Goal: Transaction & Acquisition: Purchase product/service

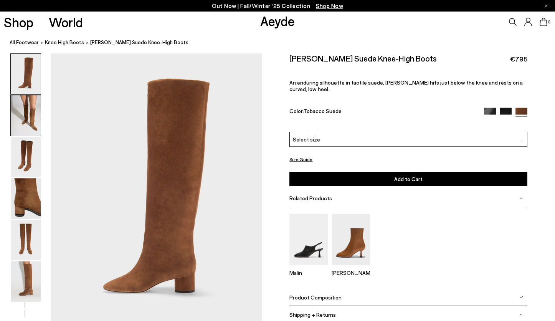
click at [26, 108] on img at bounding box center [26, 115] width 30 height 40
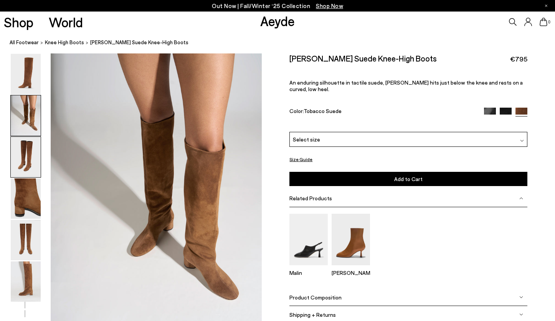
click at [28, 150] on img at bounding box center [26, 157] width 30 height 40
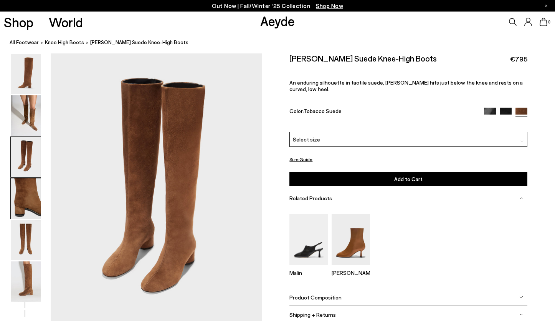
click at [27, 196] on img at bounding box center [26, 198] width 30 height 40
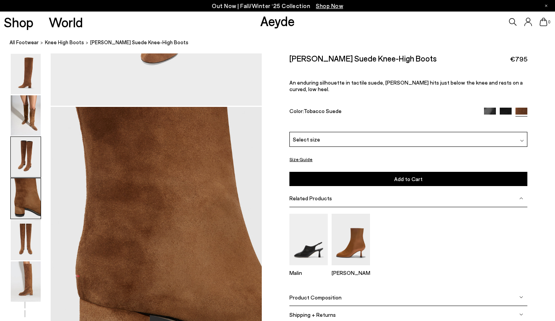
scroll to position [849, 0]
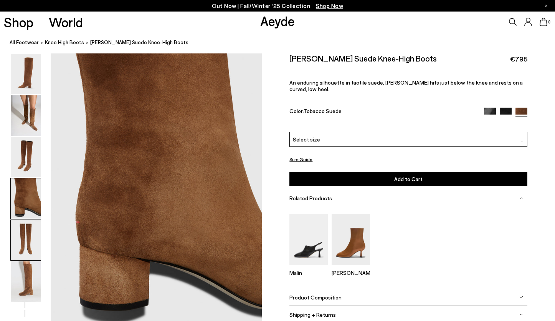
click at [27, 233] on img at bounding box center [26, 240] width 30 height 40
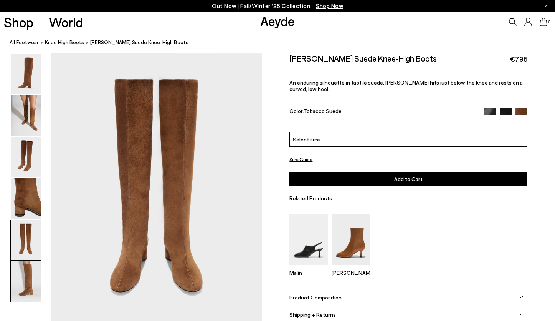
click at [29, 277] on img at bounding box center [26, 281] width 30 height 40
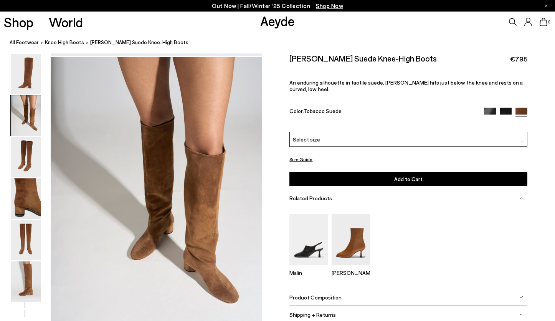
scroll to position [285, 0]
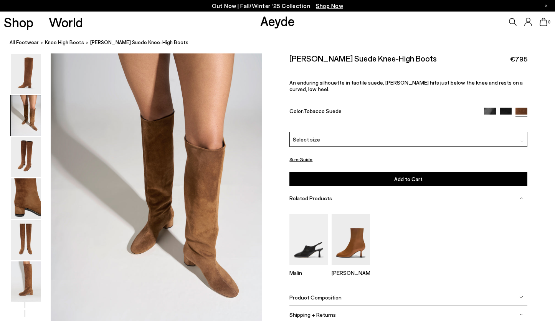
click at [328, 294] on span "Product Composition" at bounding box center [316, 297] width 52 height 7
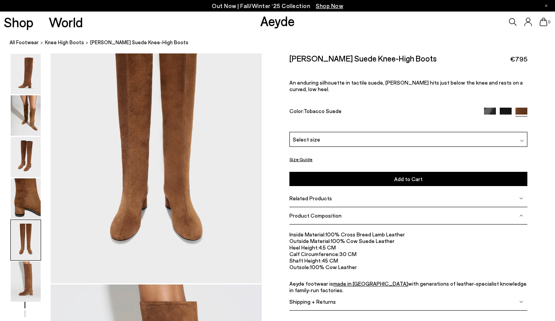
scroll to position [1181, 0]
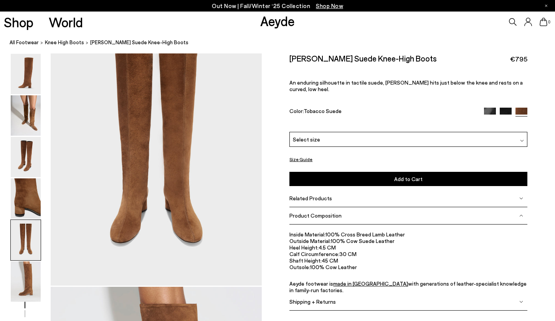
click at [385, 82] on span "An enduring silhouette in tactile suede, Willa hits just below the knee and res…" at bounding box center [407, 85] width 234 height 13
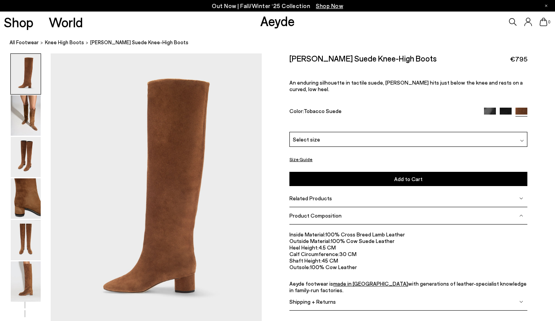
scroll to position [0, 0]
click at [28, 198] on img at bounding box center [26, 198] width 30 height 40
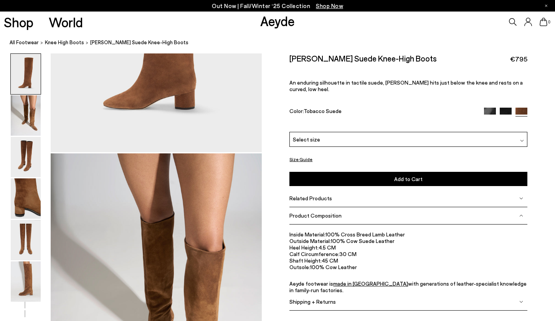
scroll to position [56, 0]
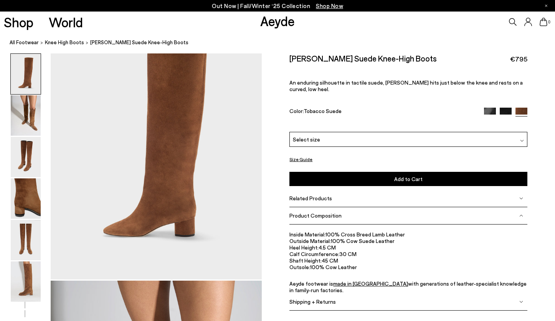
click at [491, 108] on img at bounding box center [490, 114] width 12 height 12
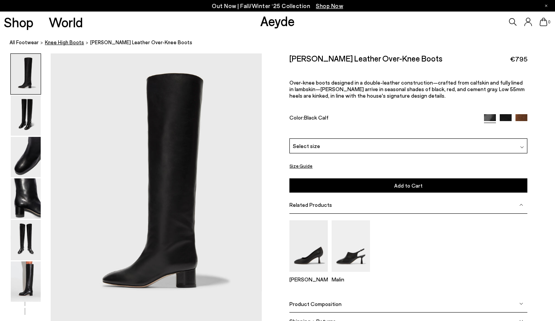
click at [58, 42] on span "knee high boots" at bounding box center [64, 42] width 39 height 6
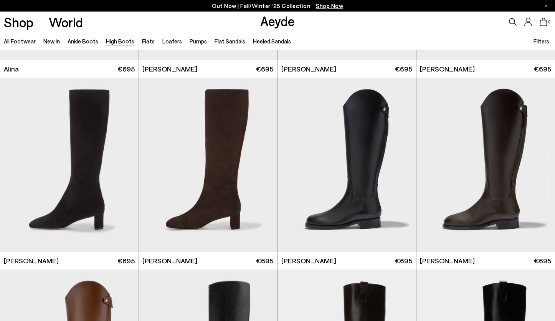
scroll to position [1313, 0]
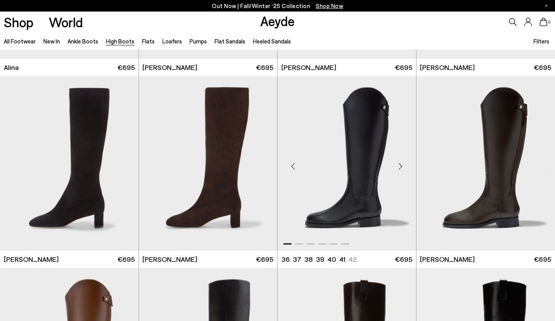
click at [371, 169] on img "1 / 6" at bounding box center [347, 163] width 139 height 174
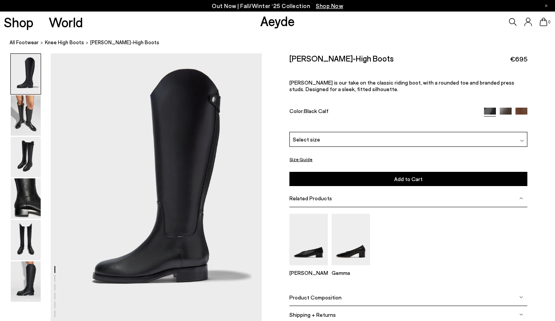
scroll to position [11, 0]
click at [22, 115] on img at bounding box center [26, 115] width 30 height 40
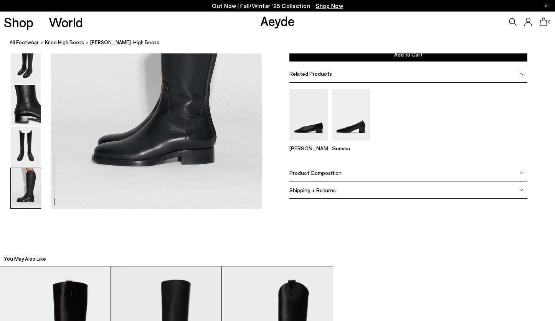
scroll to position [1538, 0]
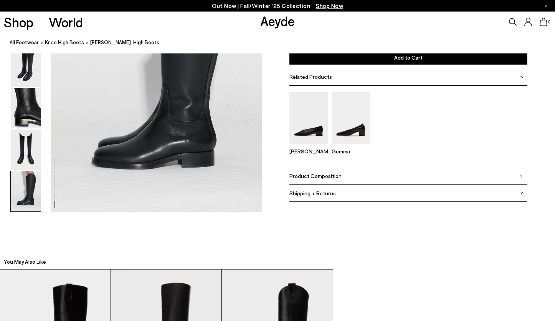
click at [333, 176] on span "Product Composition" at bounding box center [316, 175] width 52 height 7
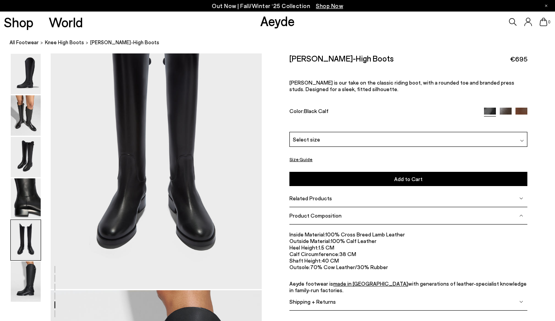
scroll to position [1088, 0]
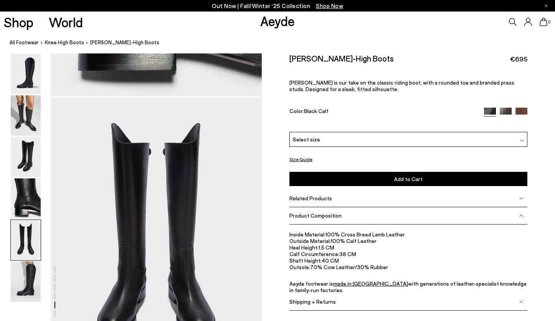
click at [504, 111] on img at bounding box center [506, 114] width 12 height 12
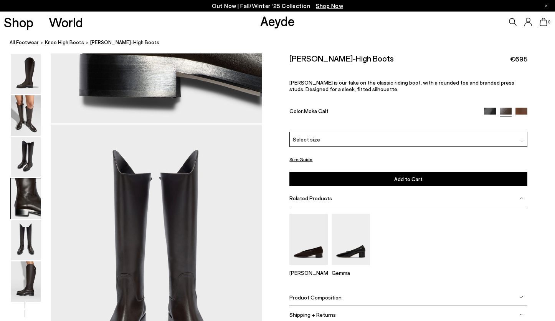
scroll to position [1035, 0]
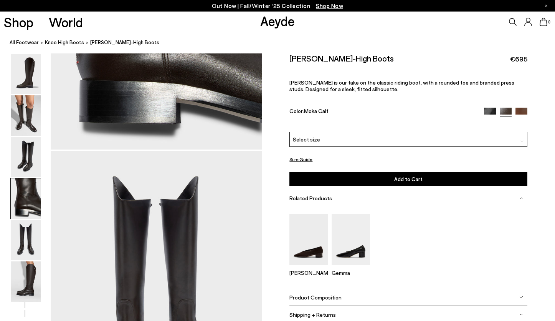
click at [523, 111] on img at bounding box center [522, 114] width 12 height 12
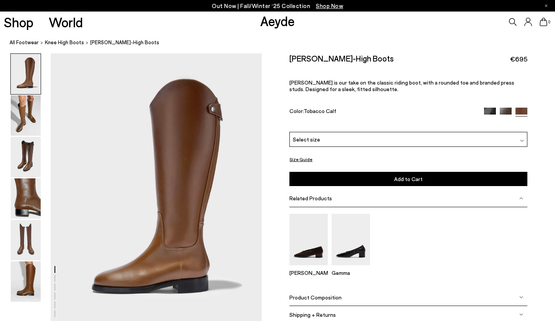
click at [361, 140] on div "Select size" at bounding box center [409, 139] width 238 height 15
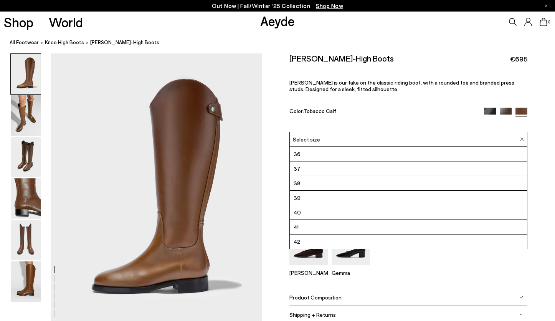
click at [331, 168] on li "37" at bounding box center [408, 168] width 237 height 15
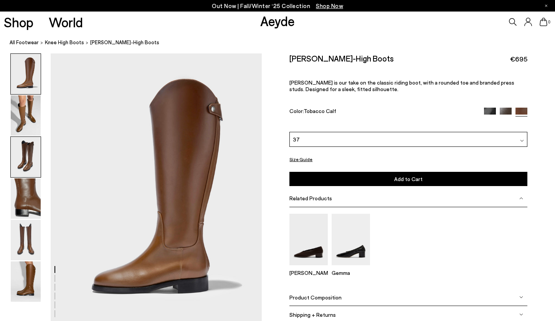
click at [31, 159] on img at bounding box center [26, 157] width 30 height 40
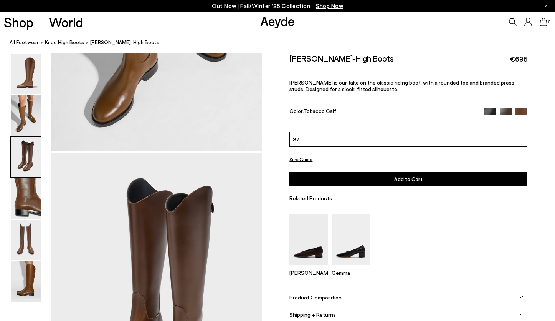
scroll to position [566, 0]
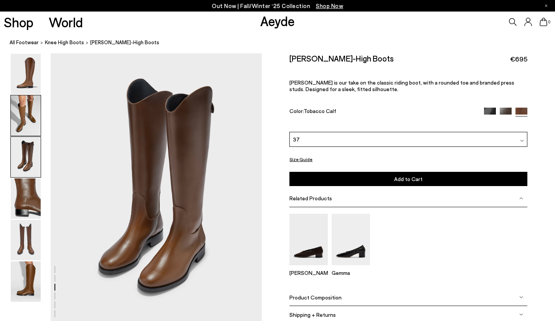
click at [28, 123] on img at bounding box center [26, 115] width 30 height 40
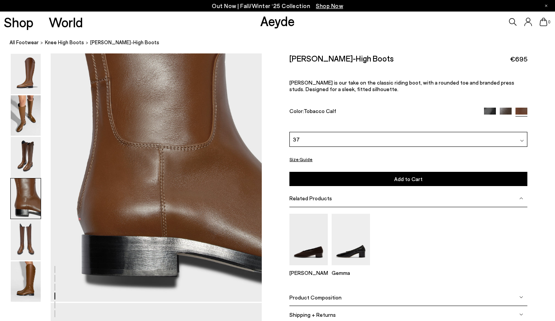
scroll to position [883, 0]
click at [29, 277] on img at bounding box center [26, 281] width 30 height 40
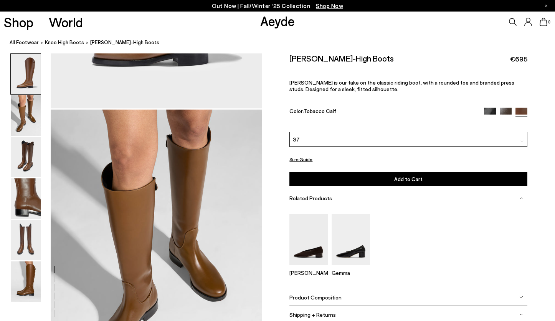
scroll to position [228, 0]
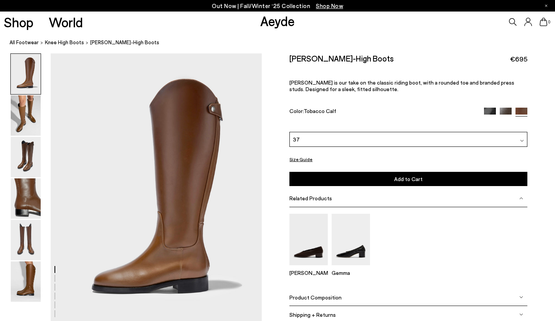
scroll to position [0, 0]
click at [504, 111] on img at bounding box center [506, 114] width 12 height 12
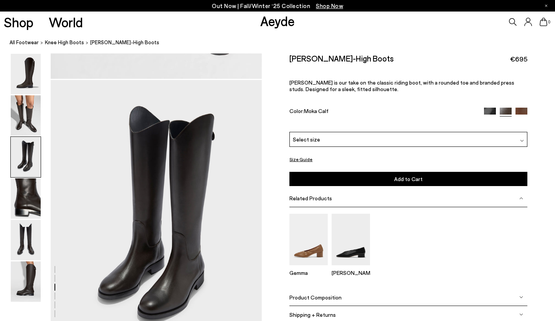
scroll to position [477, 0]
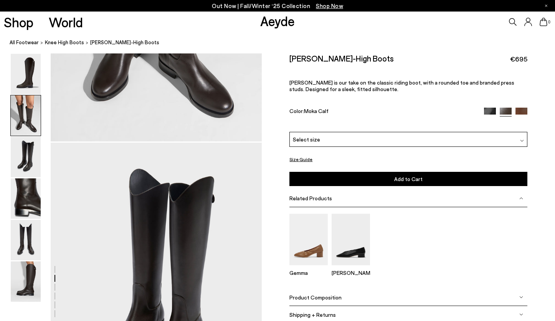
click at [415, 140] on div "Select size" at bounding box center [409, 139] width 238 height 15
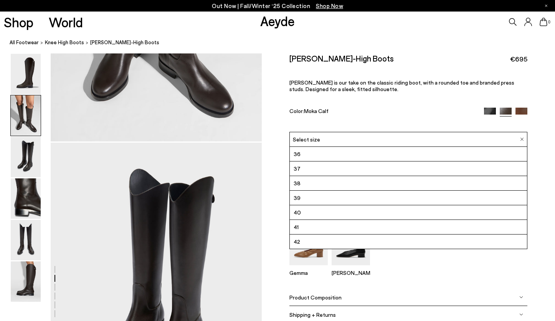
click at [332, 170] on li "37" at bounding box center [408, 168] width 237 height 15
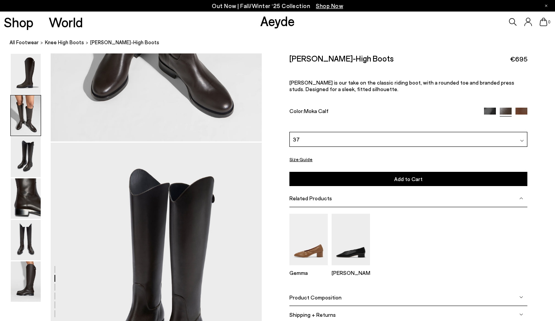
click at [405, 179] on span "Add to Cart" at bounding box center [409, 179] width 28 height 7
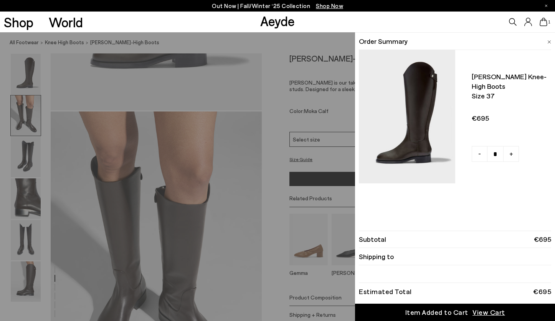
scroll to position [221, 0]
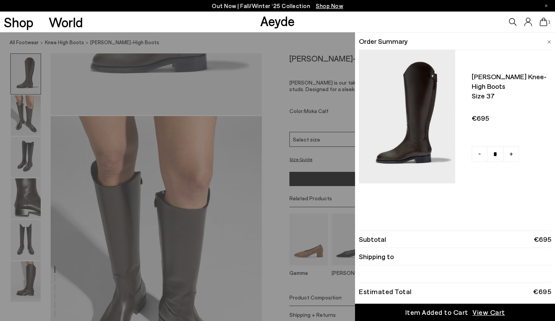
click at [201, 234] on div "Quick Add Color Size View Details Order Summary Hector knee-high boots Size 37 …" at bounding box center [277, 176] width 555 height 289
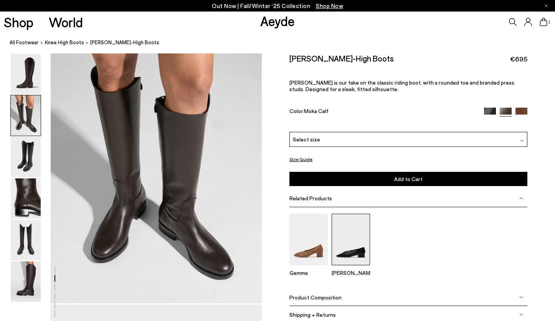
scroll to position [315, 0]
click at [353, 251] on img at bounding box center [351, 239] width 38 height 51
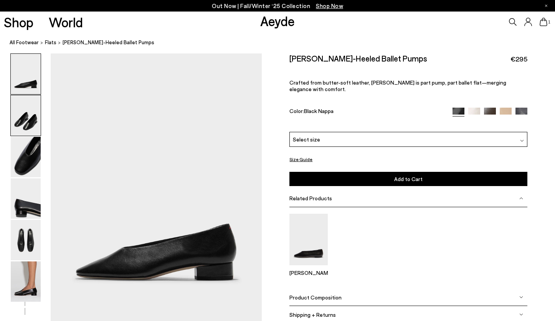
click at [31, 119] on img at bounding box center [26, 115] width 30 height 40
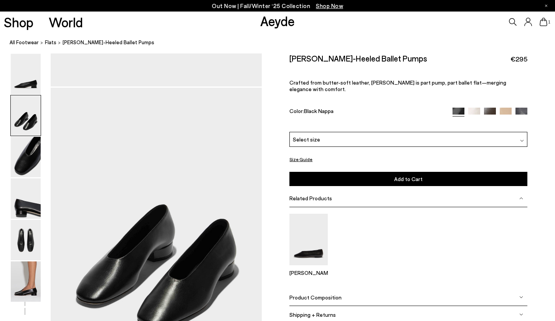
scroll to position [269, 0]
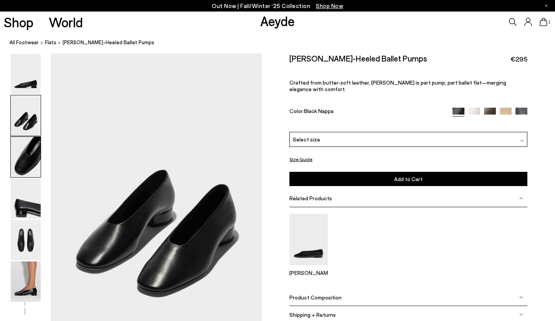
click at [33, 150] on img at bounding box center [26, 157] width 30 height 40
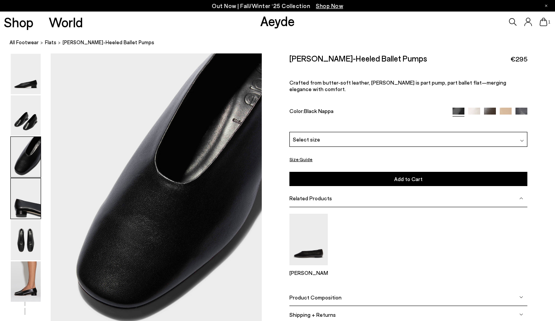
click at [35, 189] on img at bounding box center [26, 198] width 30 height 40
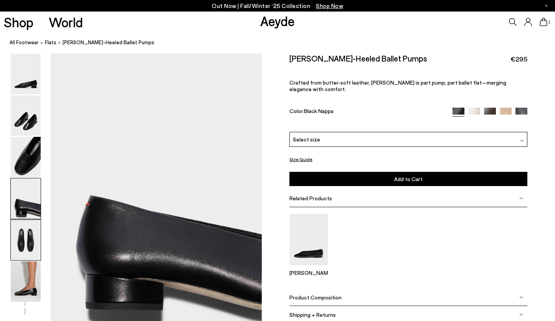
click at [24, 237] on img at bounding box center [26, 240] width 30 height 40
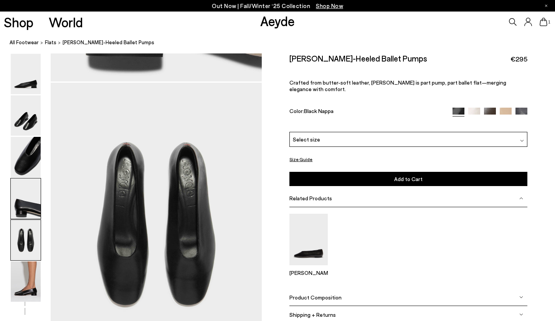
scroll to position [1118, 0]
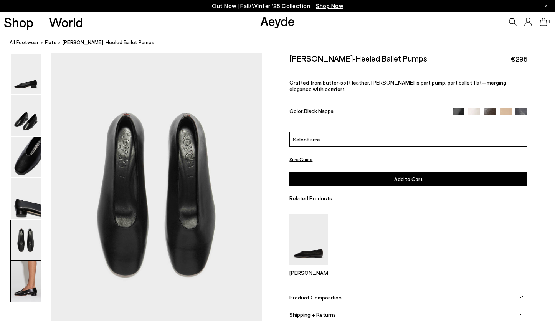
click at [22, 276] on img at bounding box center [26, 281] width 30 height 40
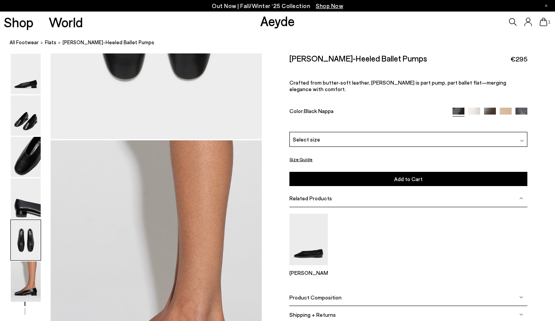
scroll to position [1303, 0]
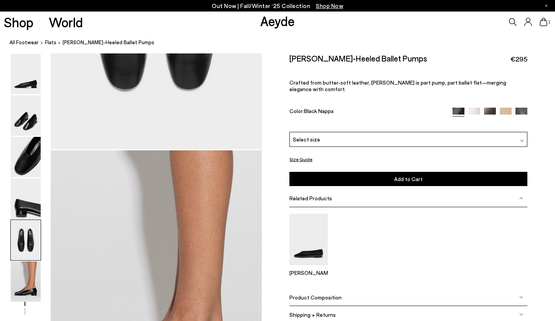
click at [476, 108] on img at bounding box center [475, 114] width 12 height 12
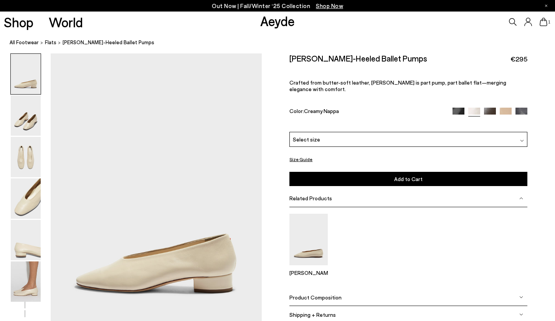
click at [489, 108] on img at bounding box center [490, 114] width 12 height 12
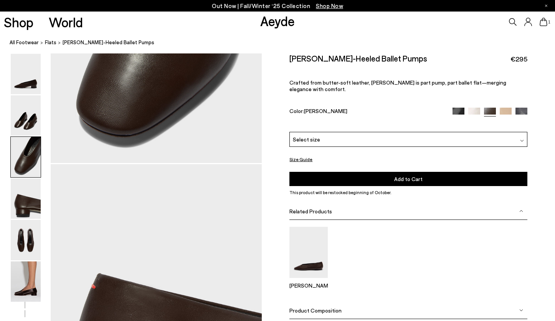
scroll to position [718, 0]
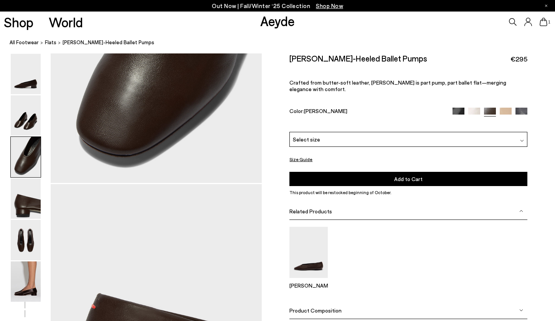
click at [506, 108] on img at bounding box center [506, 114] width 12 height 12
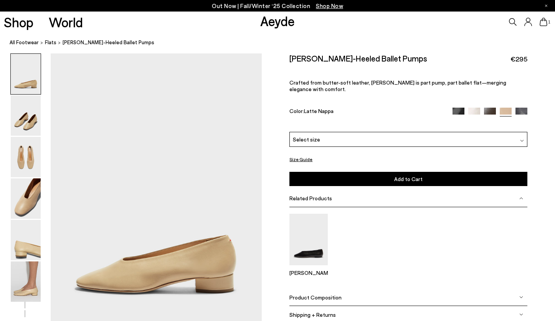
click at [521, 108] on img at bounding box center [522, 114] width 12 height 12
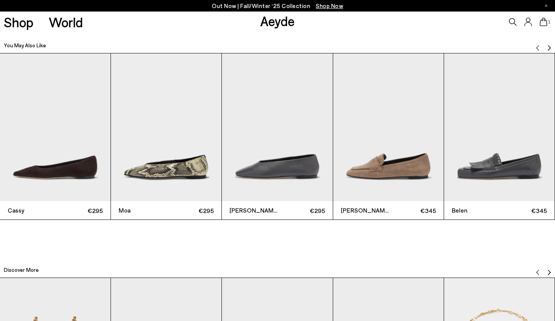
scroll to position [1762, 0]
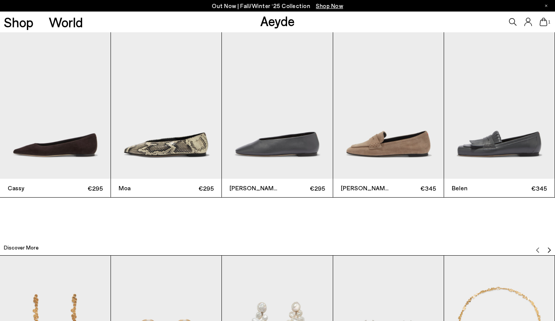
click at [265, 146] on img "3 / 12" at bounding box center [277, 105] width 111 height 148
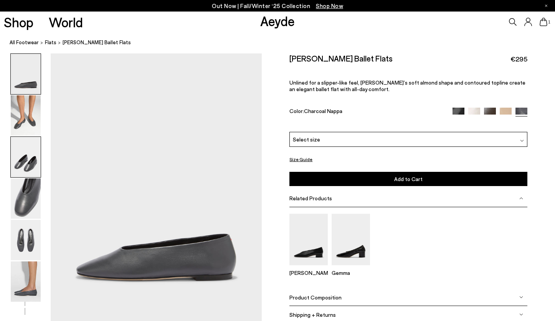
click at [23, 163] on img at bounding box center [26, 157] width 30 height 40
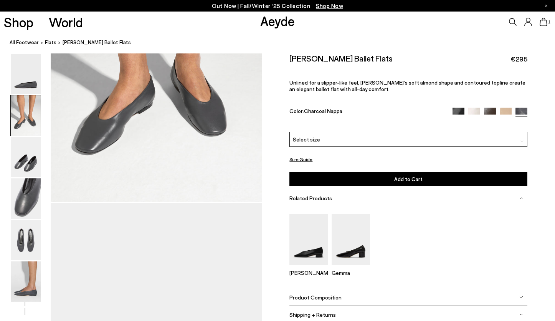
scroll to position [413, 0]
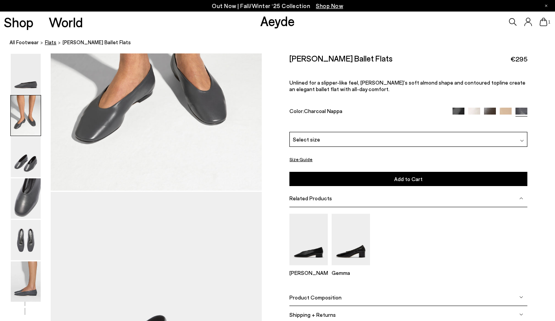
click at [46, 41] on span "flats" at bounding box center [51, 42] width 12 height 6
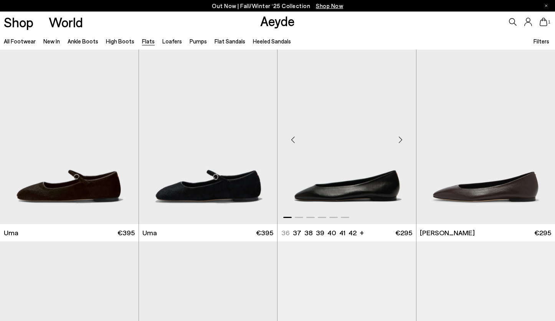
click at [327, 191] on img "1 / 6" at bounding box center [347, 137] width 139 height 174
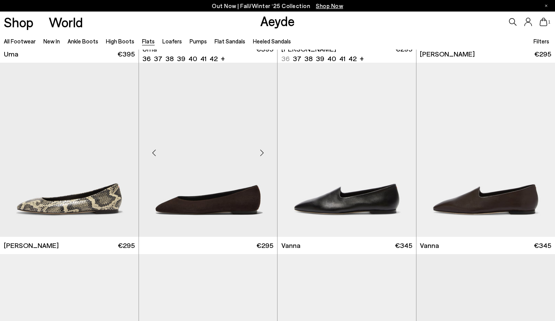
scroll to position [179, 0]
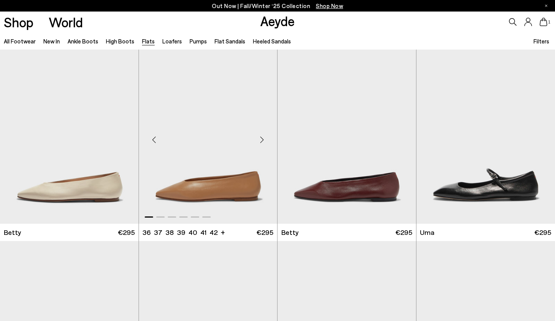
scroll to position [576, 0]
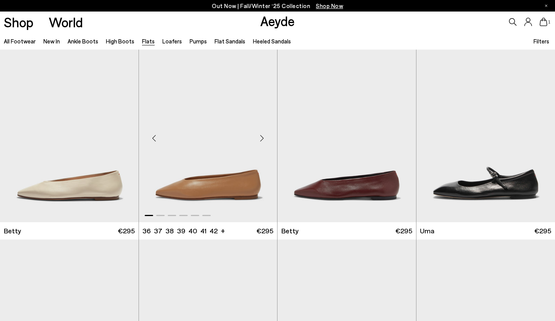
click at [210, 191] on img "1 / 6" at bounding box center [208, 135] width 139 height 174
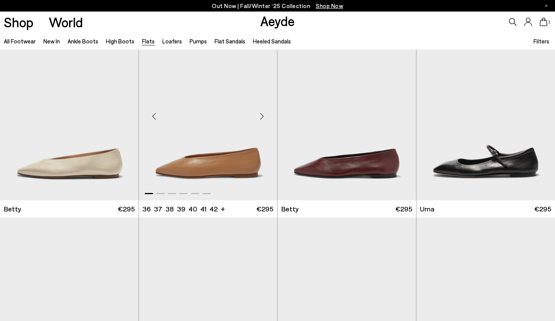
scroll to position [599, 0]
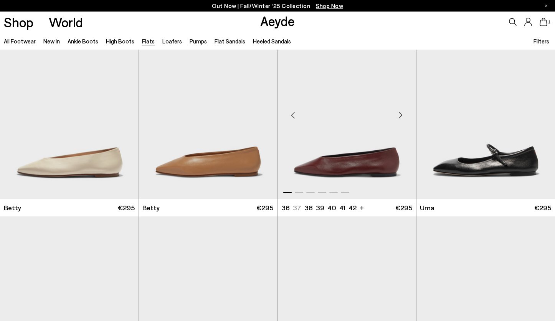
click at [340, 170] on img "1 / 6" at bounding box center [347, 112] width 139 height 174
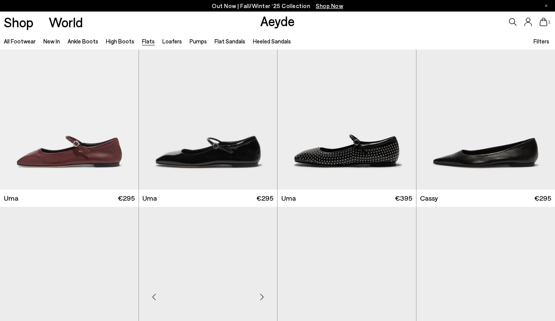
scroll to position [950, 0]
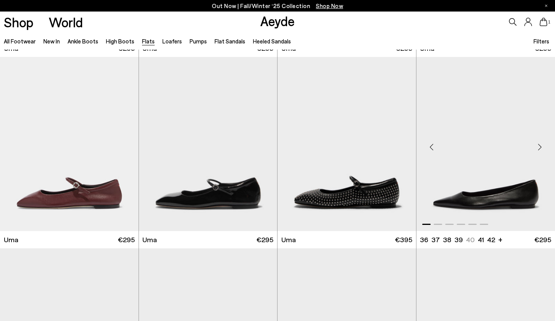
click at [476, 207] on img "1 / 6" at bounding box center [486, 144] width 139 height 174
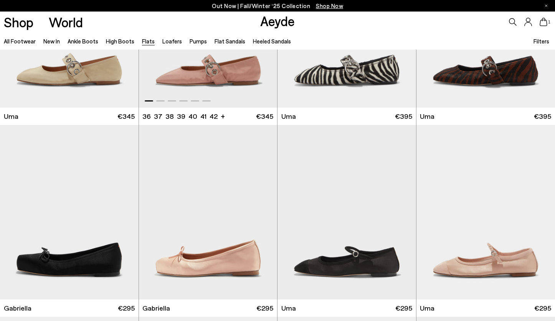
scroll to position [3371, 0]
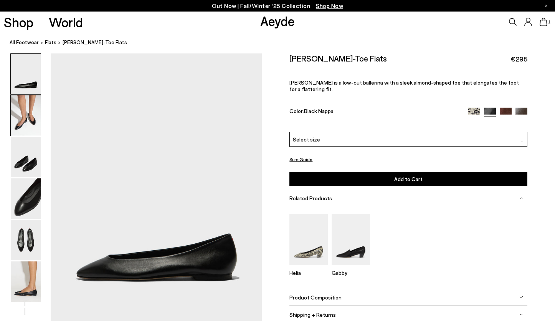
click at [23, 131] on img at bounding box center [26, 115] width 30 height 40
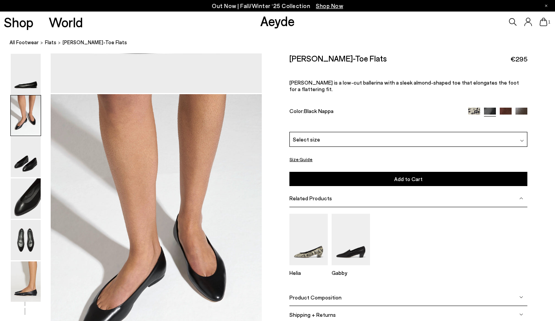
scroll to position [269, 0]
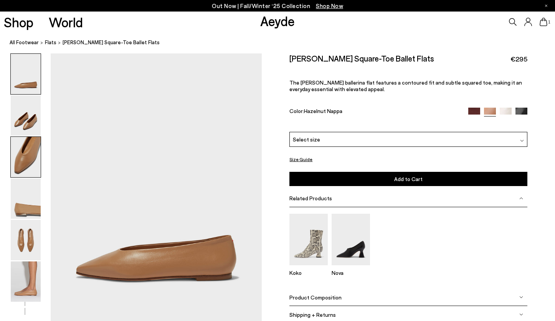
click at [22, 164] on img at bounding box center [26, 157] width 30 height 40
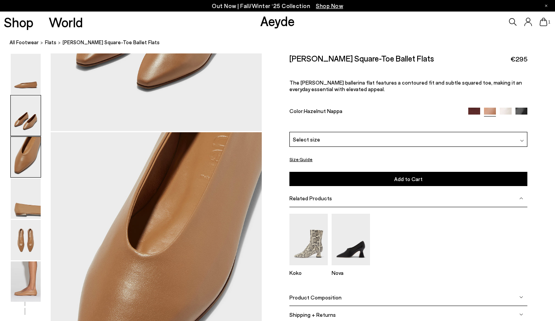
scroll to position [552, 0]
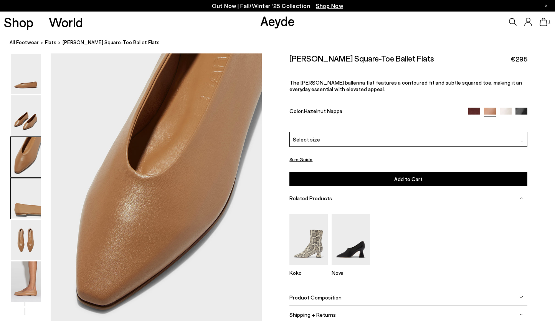
click at [25, 204] on img at bounding box center [26, 198] width 30 height 40
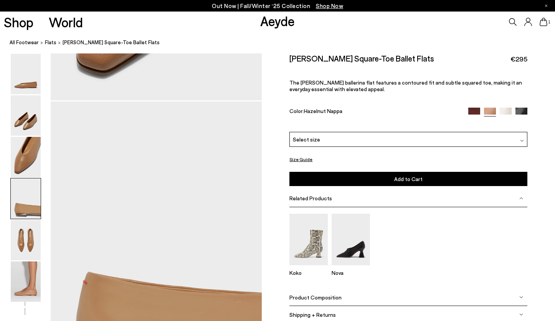
scroll to position [835, 0]
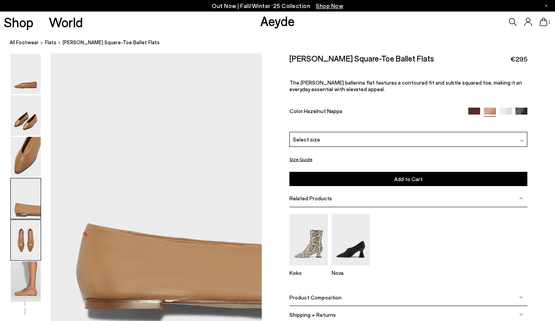
click at [27, 235] on img at bounding box center [26, 240] width 30 height 40
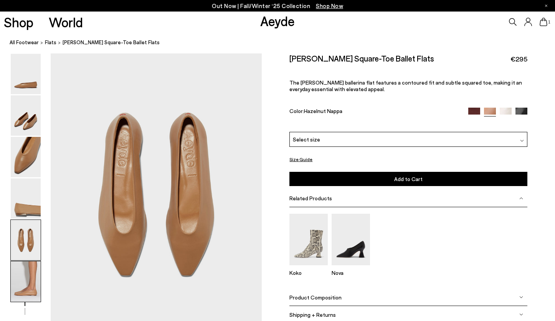
click at [27, 273] on img at bounding box center [26, 281] width 30 height 40
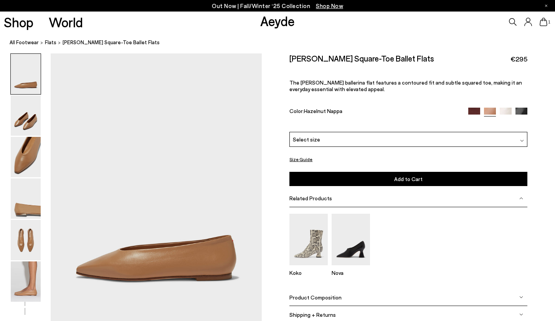
scroll to position [0, 0]
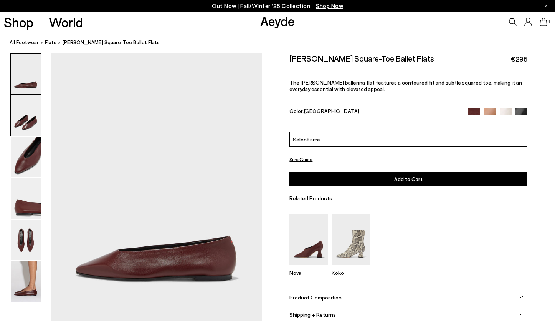
click at [26, 122] on img at bounding box center [26, 115] width 30 height 40
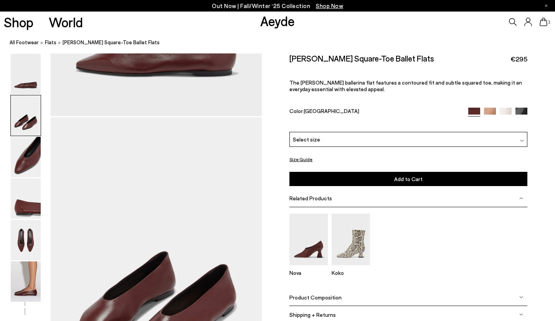
scroll to position [269, 0]
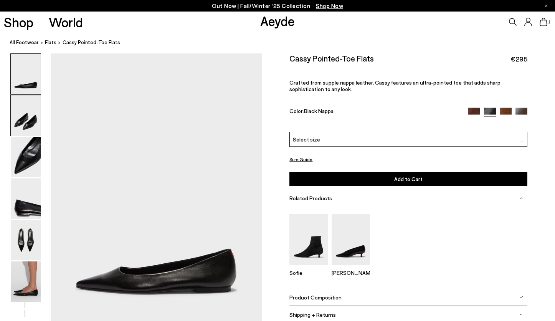
click at [25, 124] on img at bounding box center [26, 115] width 30 height 40
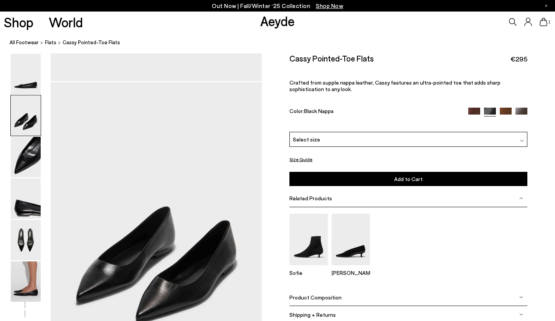
scroll to position [283, 0]
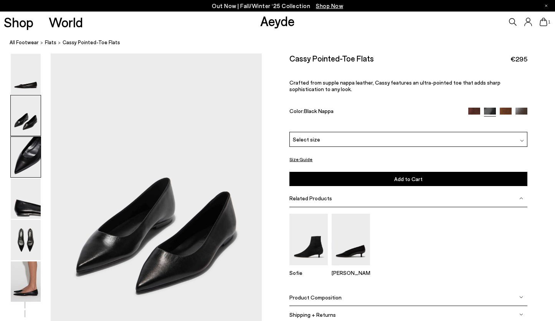
click at [27, 157] on img at bounding box center [26, 157] width 30 height 40
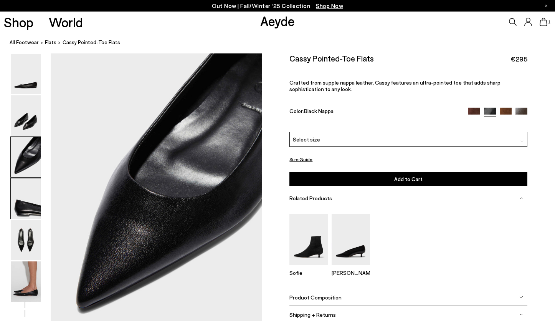
click at [25, 200] on img at bounding box center [26, 198] width 30 height 40
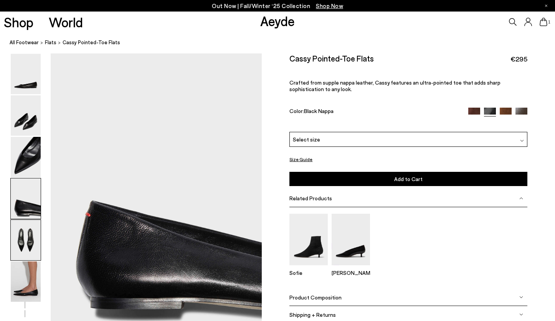
click at [24, 237] on img at bounding box center [26, 240] width 30 height 40
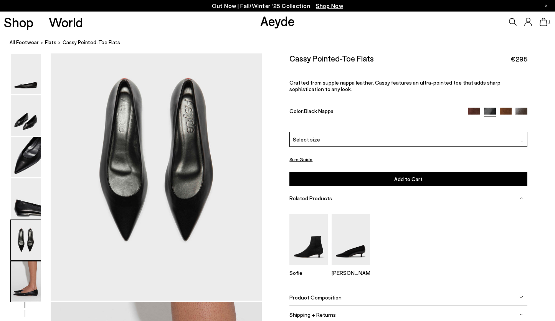
click at [24, 280] on img at bounding box center [26, 281] width 30 height 40
